Goal: Transaction & Acquisition: Purchase product/service

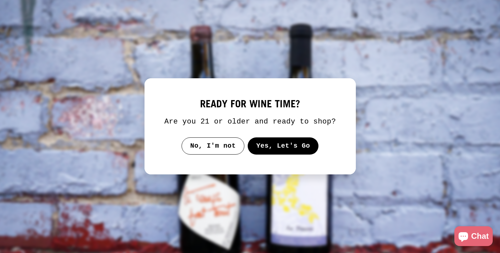
click at [268, 144] on button "Yes, Let's Go" at bounding box center [282, 145] width 71 height 17
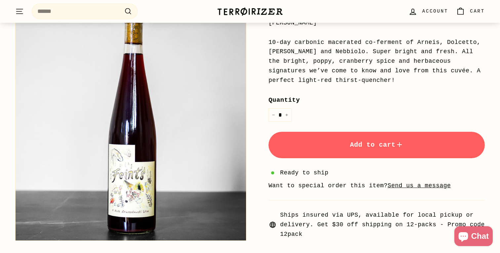
scroll to position [211, 0]
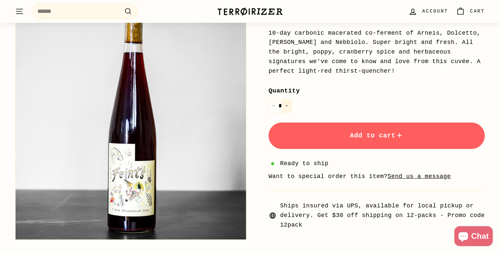
click at [287, 105] on icon "Increase item quantity by one" at bounding box center [286, 106] width 2 height 2
type input "*"
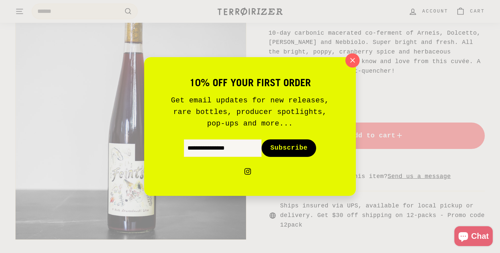
click at [357, 59] on icon "button" at bounding box center [352, 61] width 10 height 10
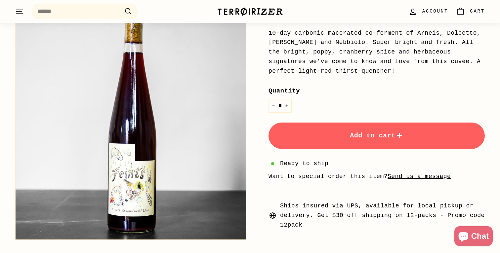
click at [348, 134] on button "Add to cart" at bounding box center [376, 136] width 216 height 26
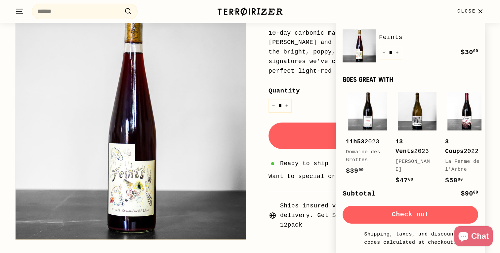
click at [294, 55] on div "10-day carbonic macerated co-ferment of Arneis, Dolcetto, Barbera and Nebbiolo.…" at bounding box center [376, 52] width 216 height 48
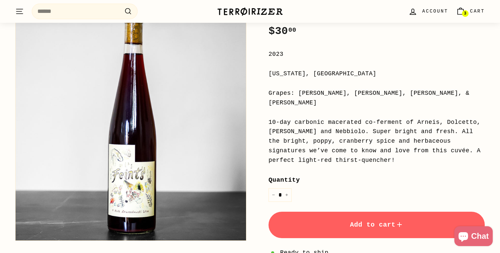
scroll to position [0, 0]
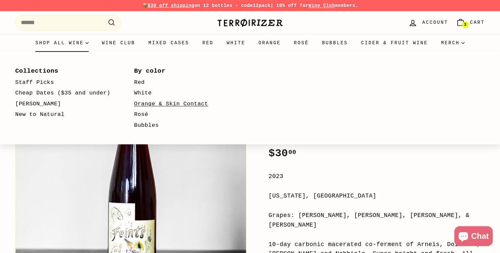
click at [138, 105] on link "Orange & Skin Contact" at bounding box center [184, 104] width 100 height 11
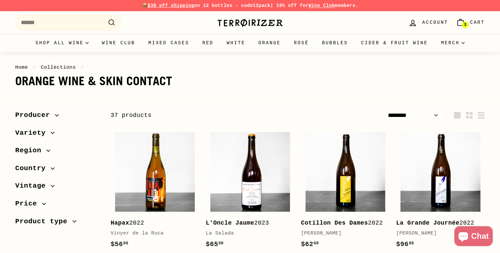
select select "******"
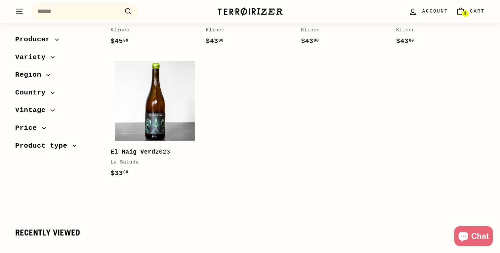
scroll to position [1307, 0]
